Goal: Information Seeking & Learning: Learn about a topic

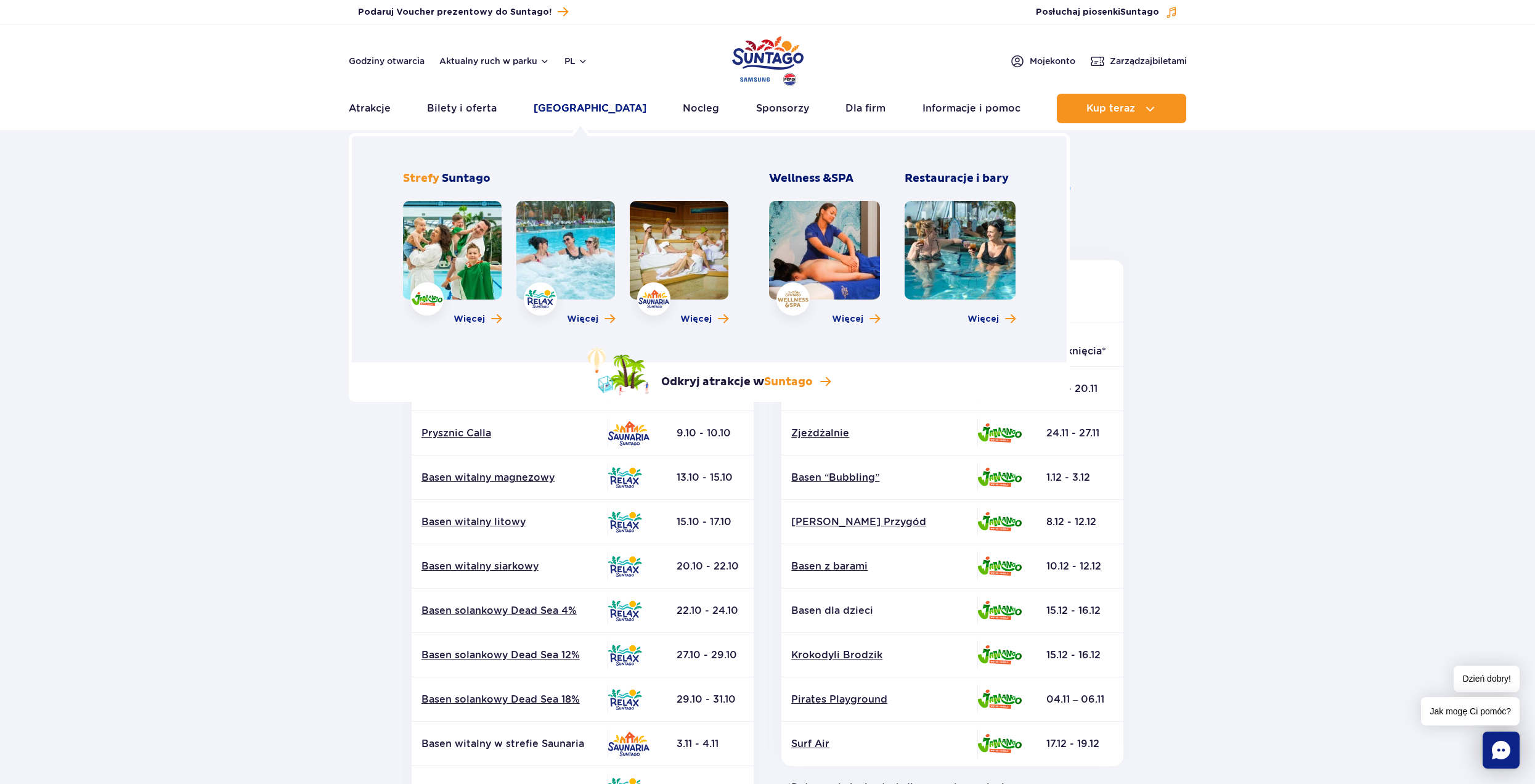
click at [550, 104] on link "[GEOGRAPHIC_DATA]" at bounding box center [590, 108] width 113 height 30
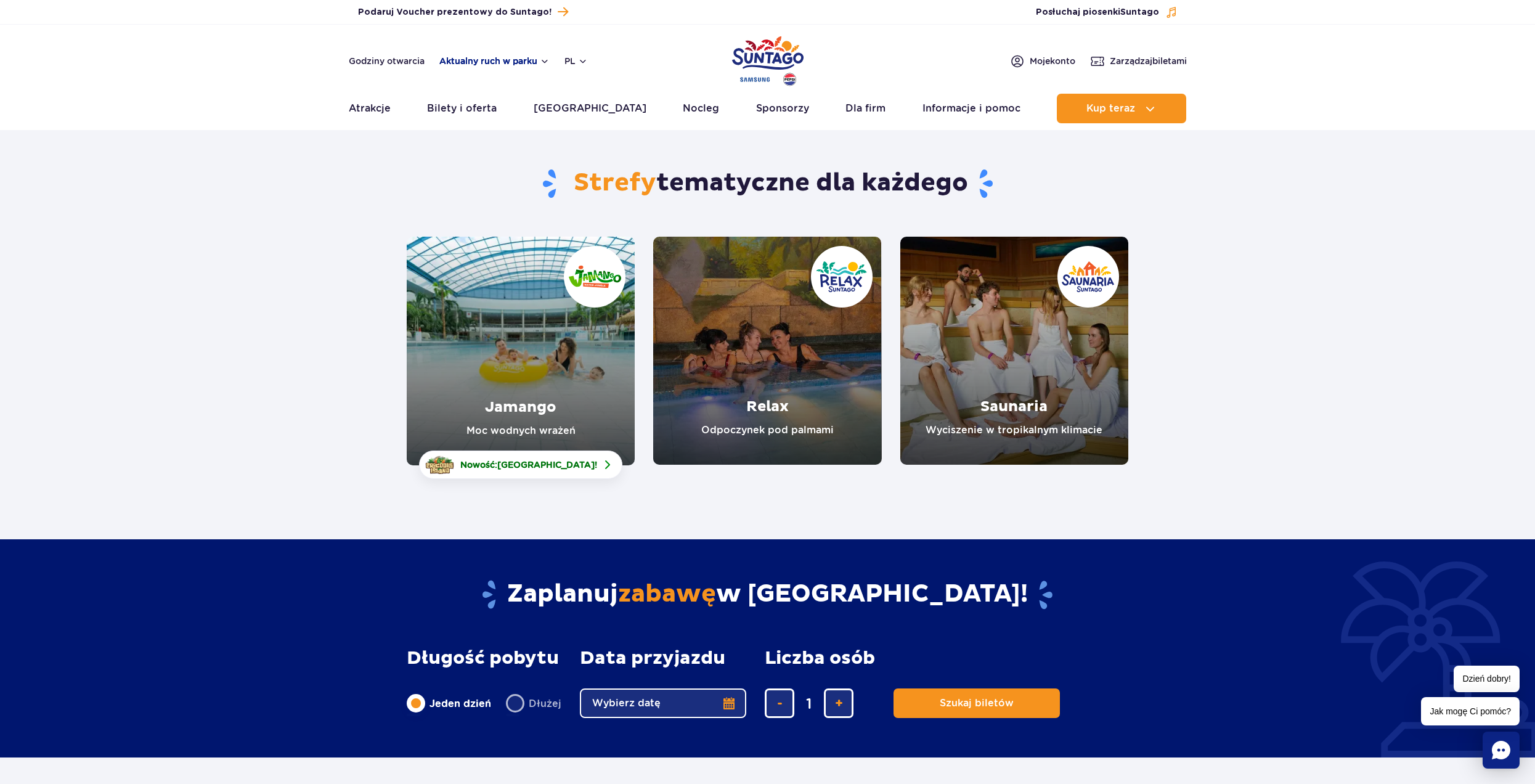
click at [513, 64] on button "Aktualny ruch w parku" at bounding box center [494, 61] width 110 height 10
click at [390, 64] on link "Godziny otwarcia" at bounding box center [387, 61] width 75 height 13
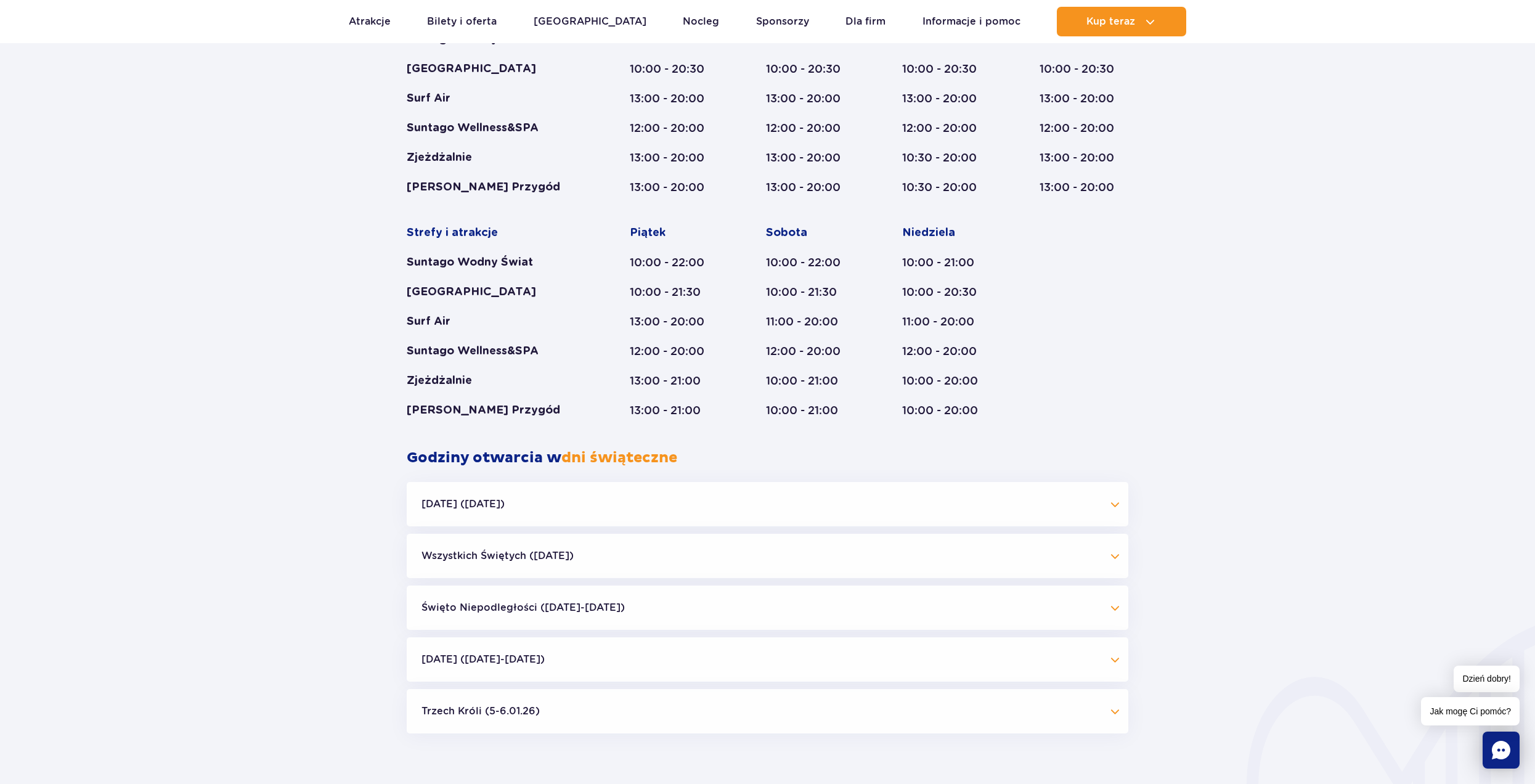
scroll to position [900, 0]
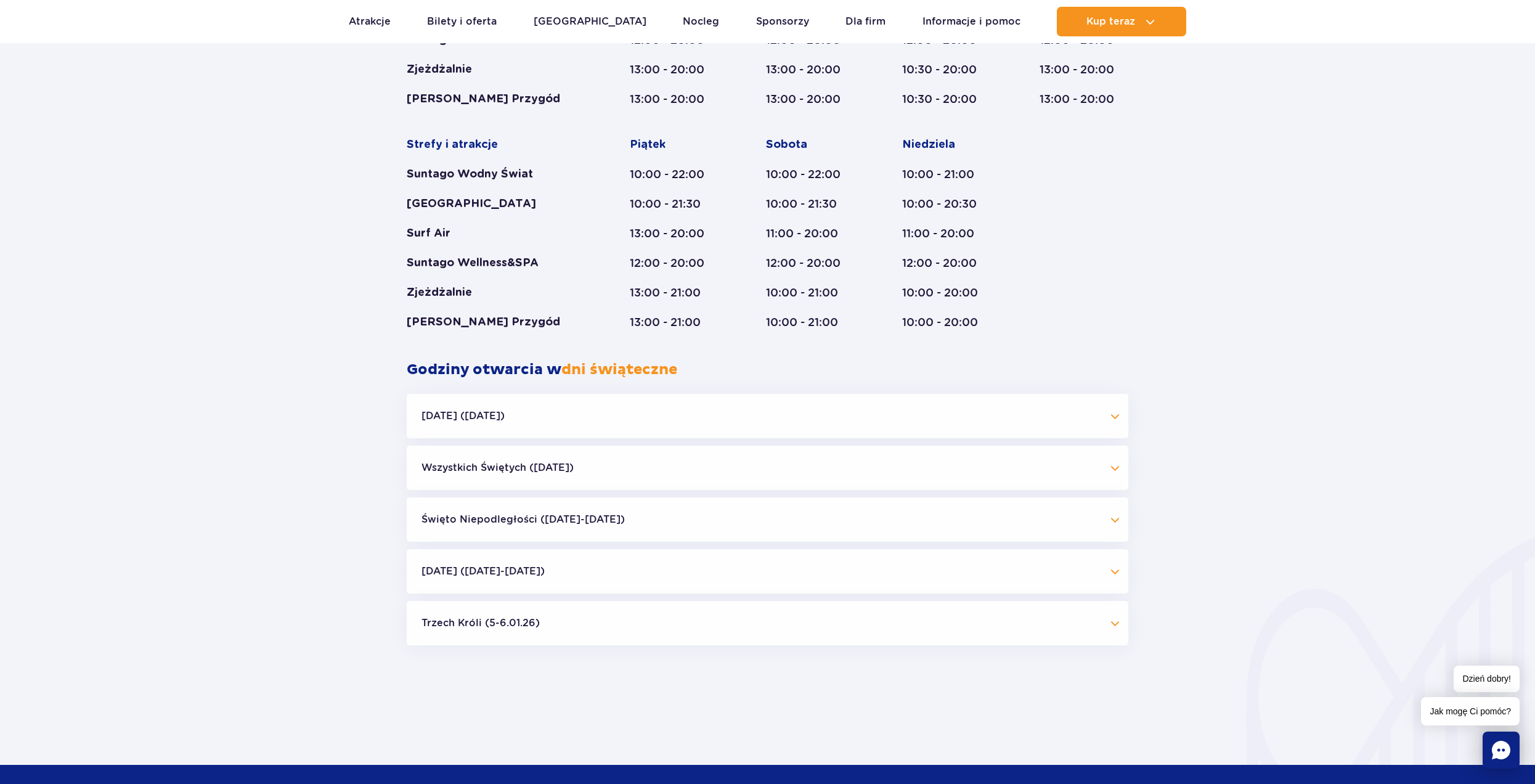
click at [444, 410] on button "[DATE] ([DATE])" at bounding box center [768, 416] width 722 height 44
